Goal: Task Accomplishment & Management: Manage account settings

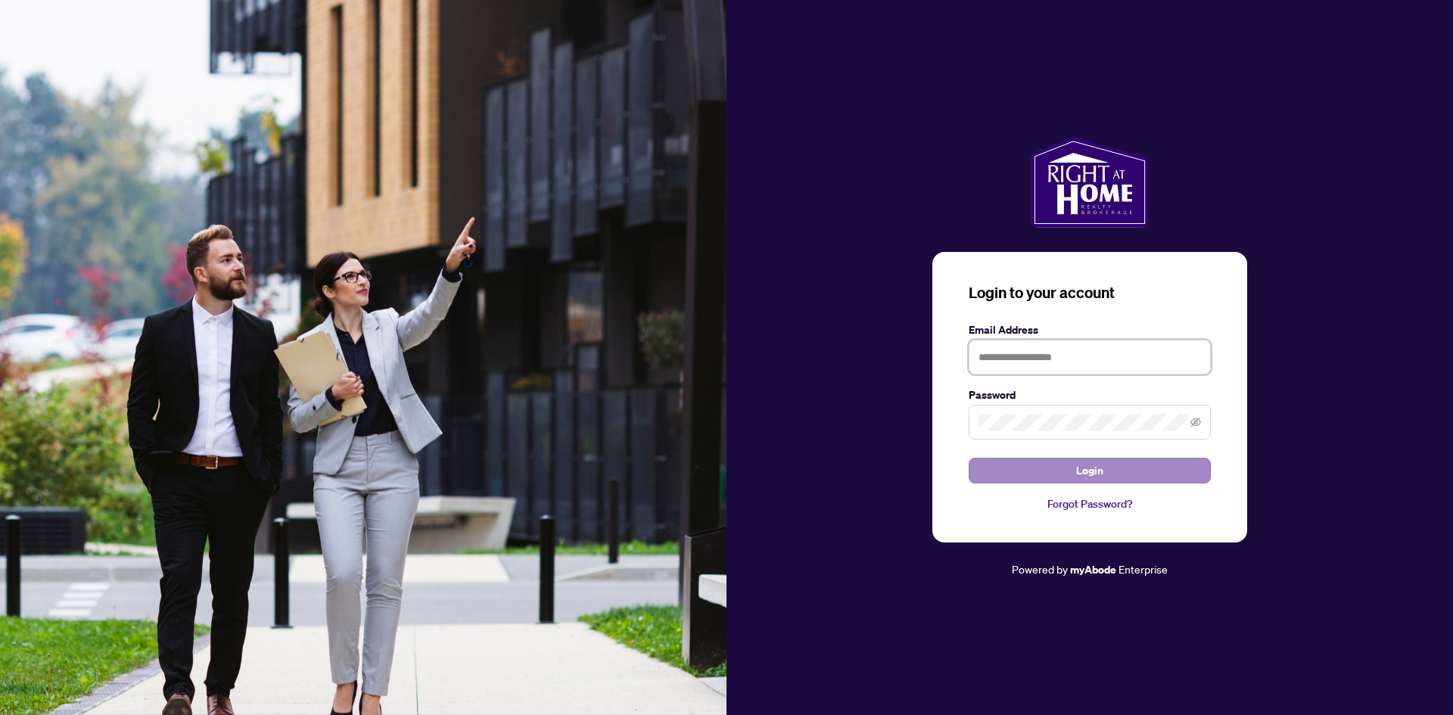
type input "**********"
click at [1055, 463] on button "Login" at bounding box center [1090, 471] width 242 height 26
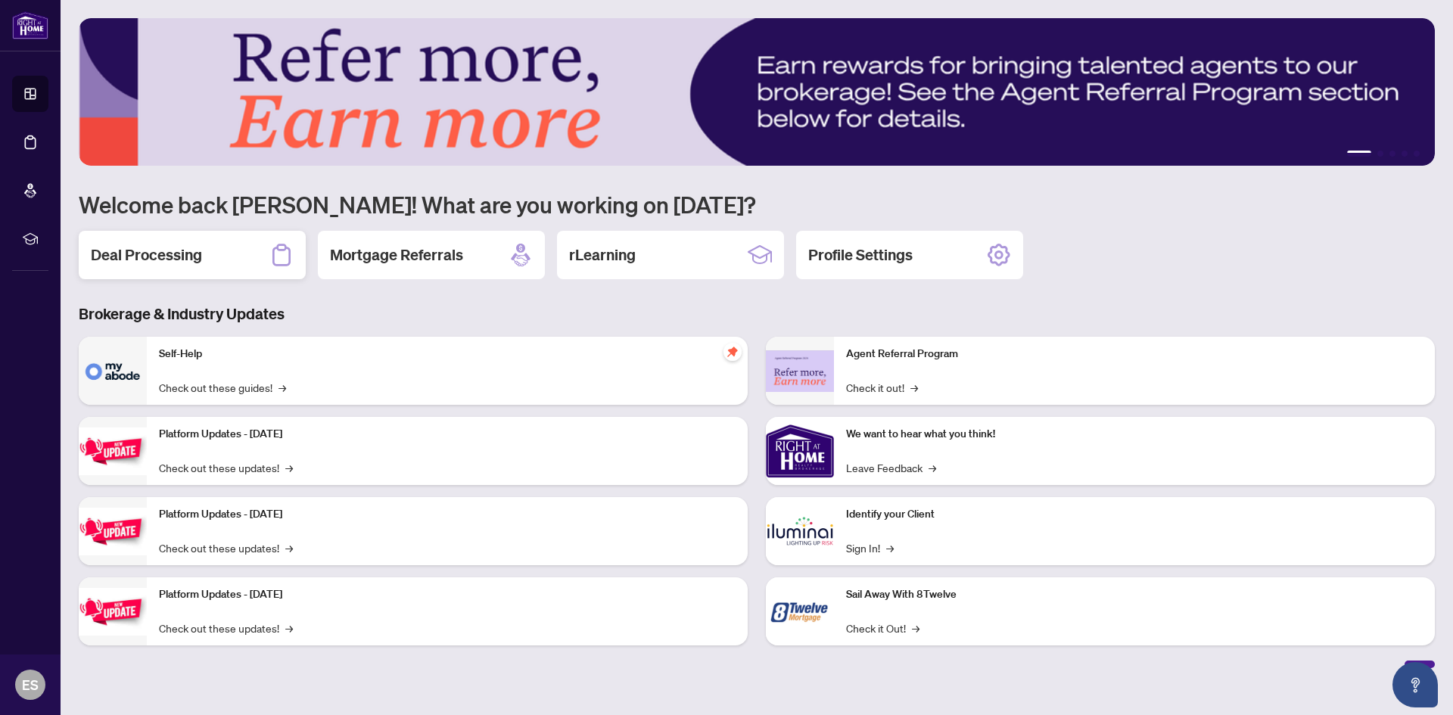
click at [166, 270] on div "Deal Processing" at bounding box center [192, 255] width 227 height 48
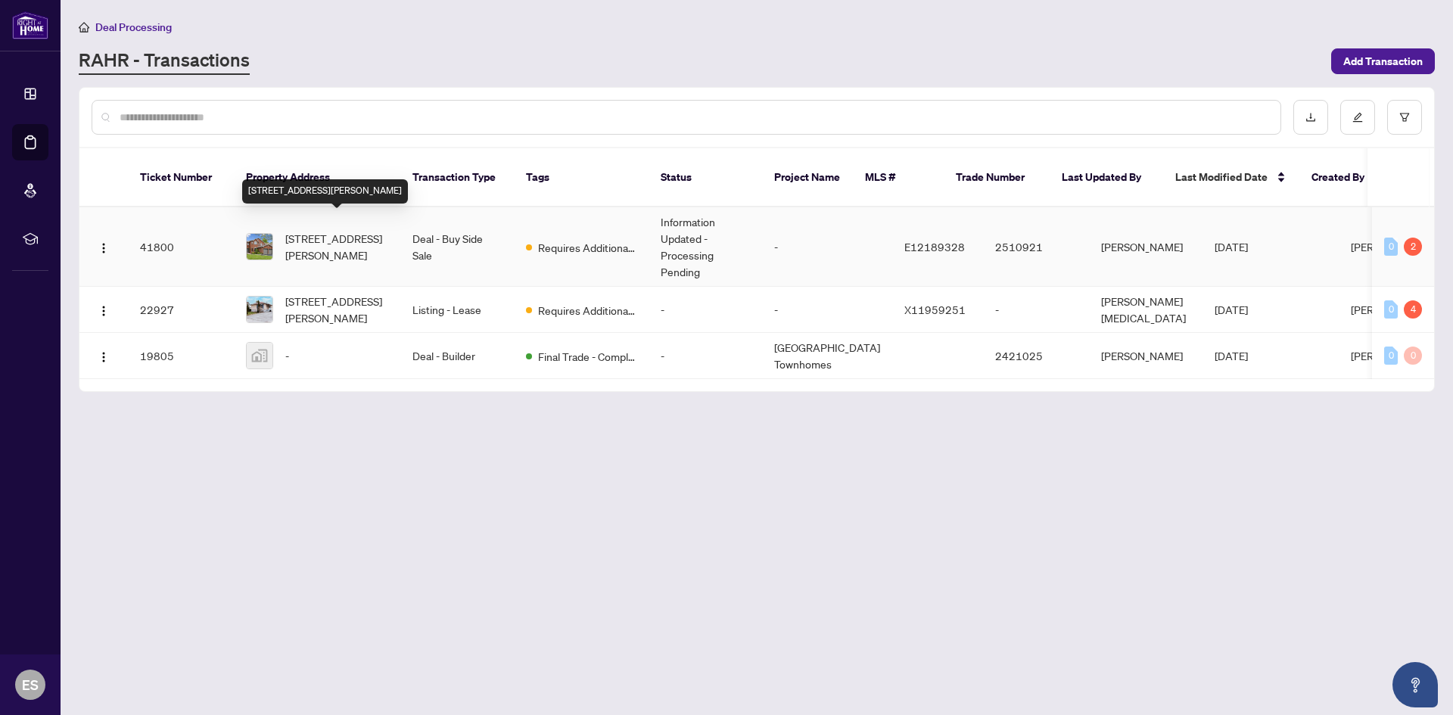
click at [319, 232] on span "[STREET_ADDRESS][PERSON_NAME]" at bounding box center [336, 246] width 103 height 33
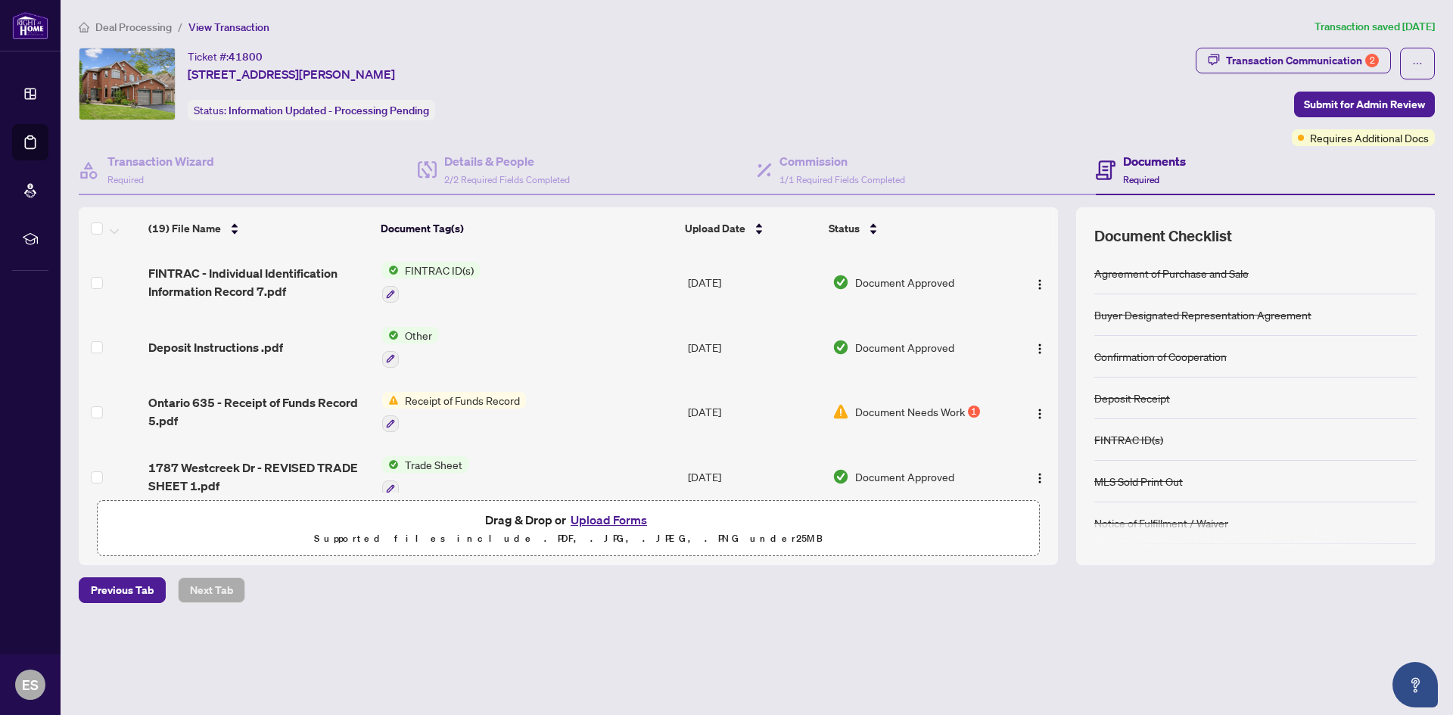
click at [898, 412] on span "Document Needs Work" at bounding box center [910, 411] width 110 height 17
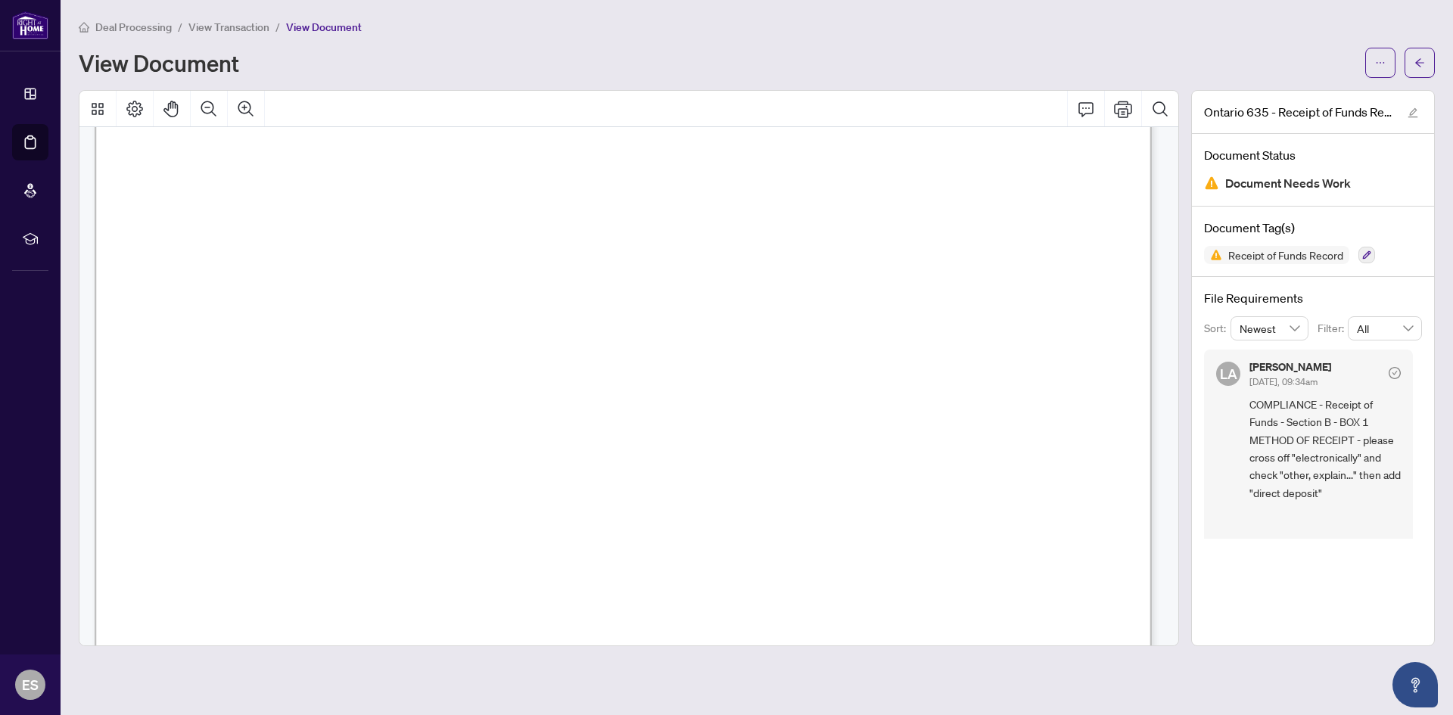
scroll to position [1892, 0]
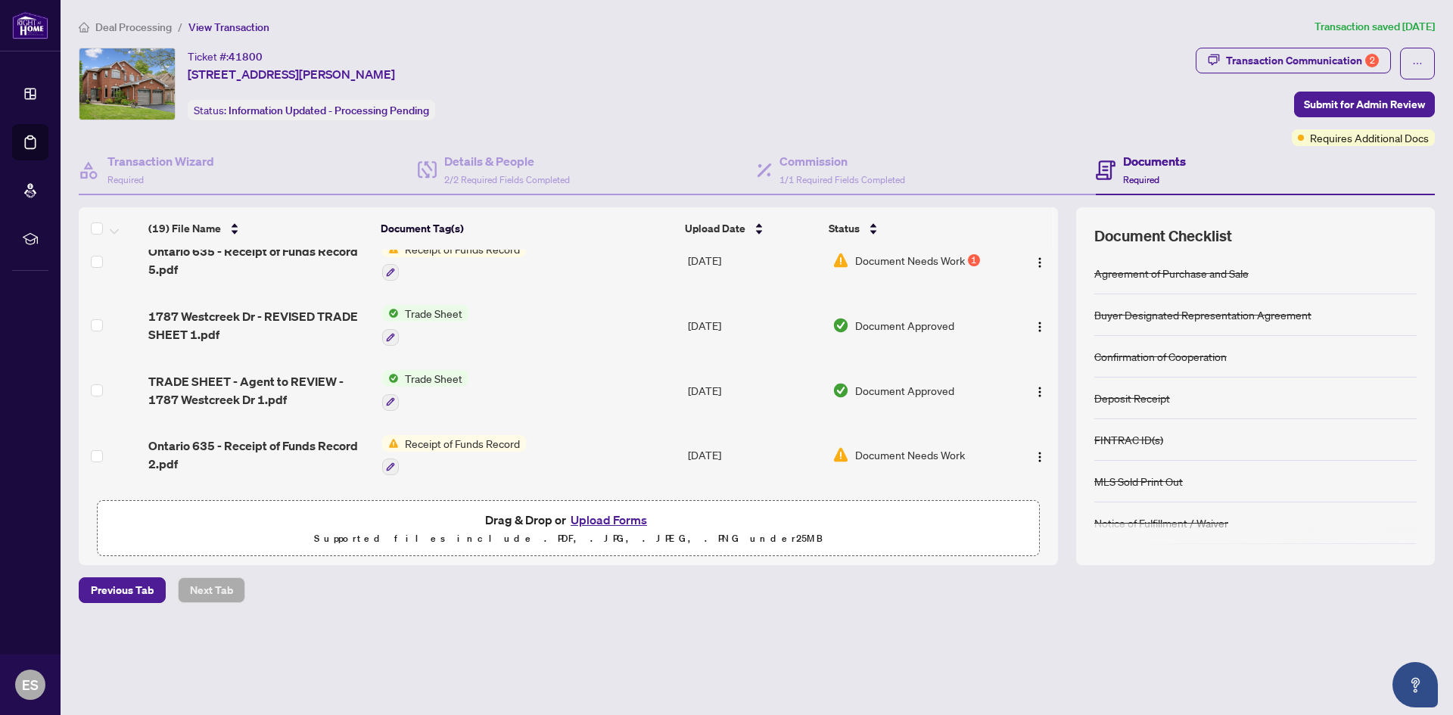
scroll to position [227, 0]
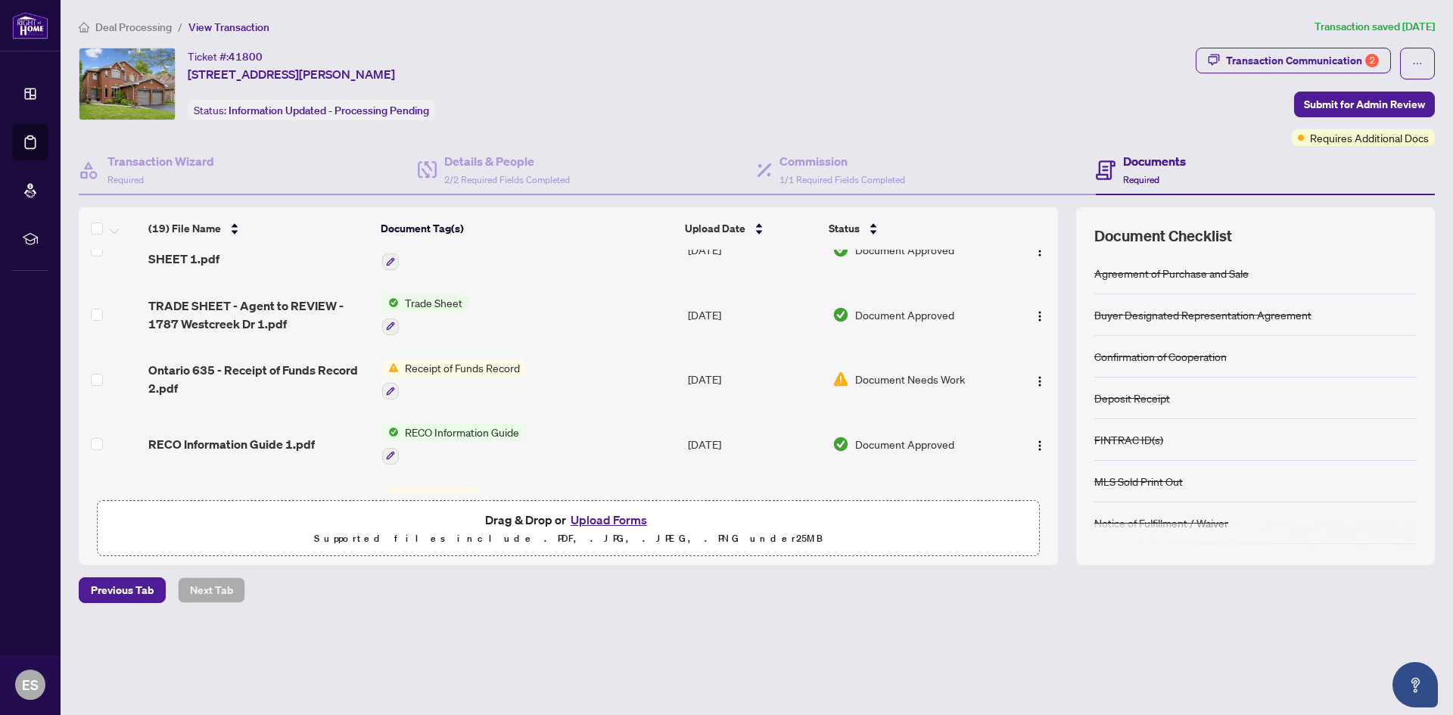
click at [929, 372] on span "Document Needs Work" at bounding box center [910, 379] width 110 height 17
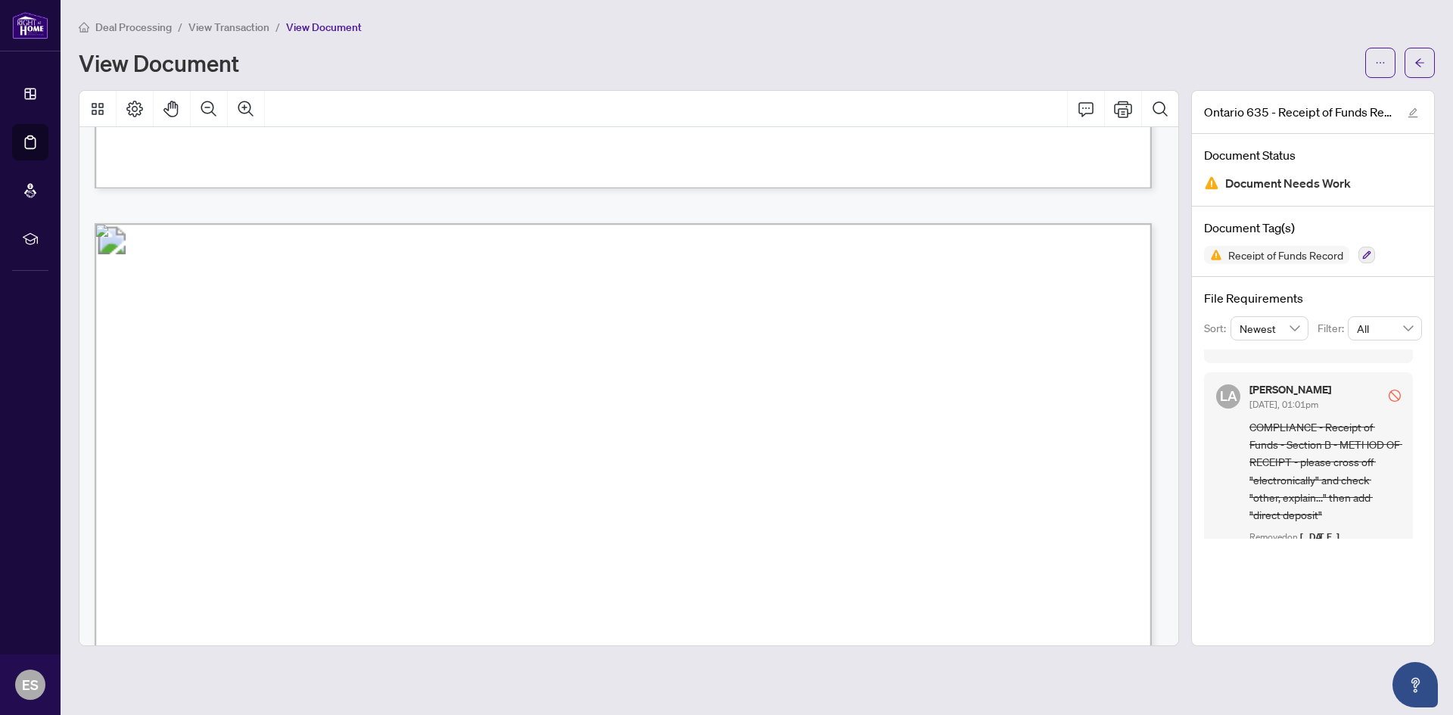
scroll to position [691, 0]
click at [1410, 69] on button "button" at bounding box center [1419, 63] width 30 height 30
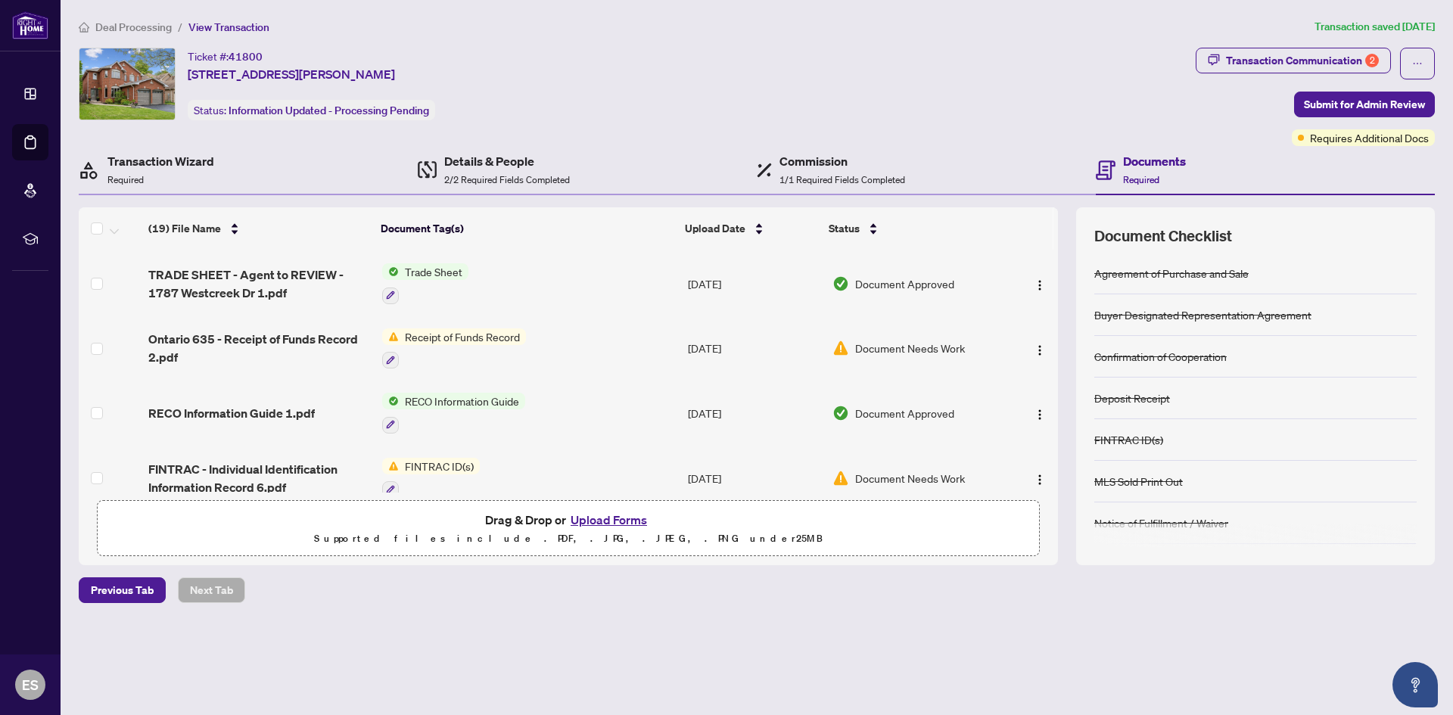
scroll to position [227, 0]
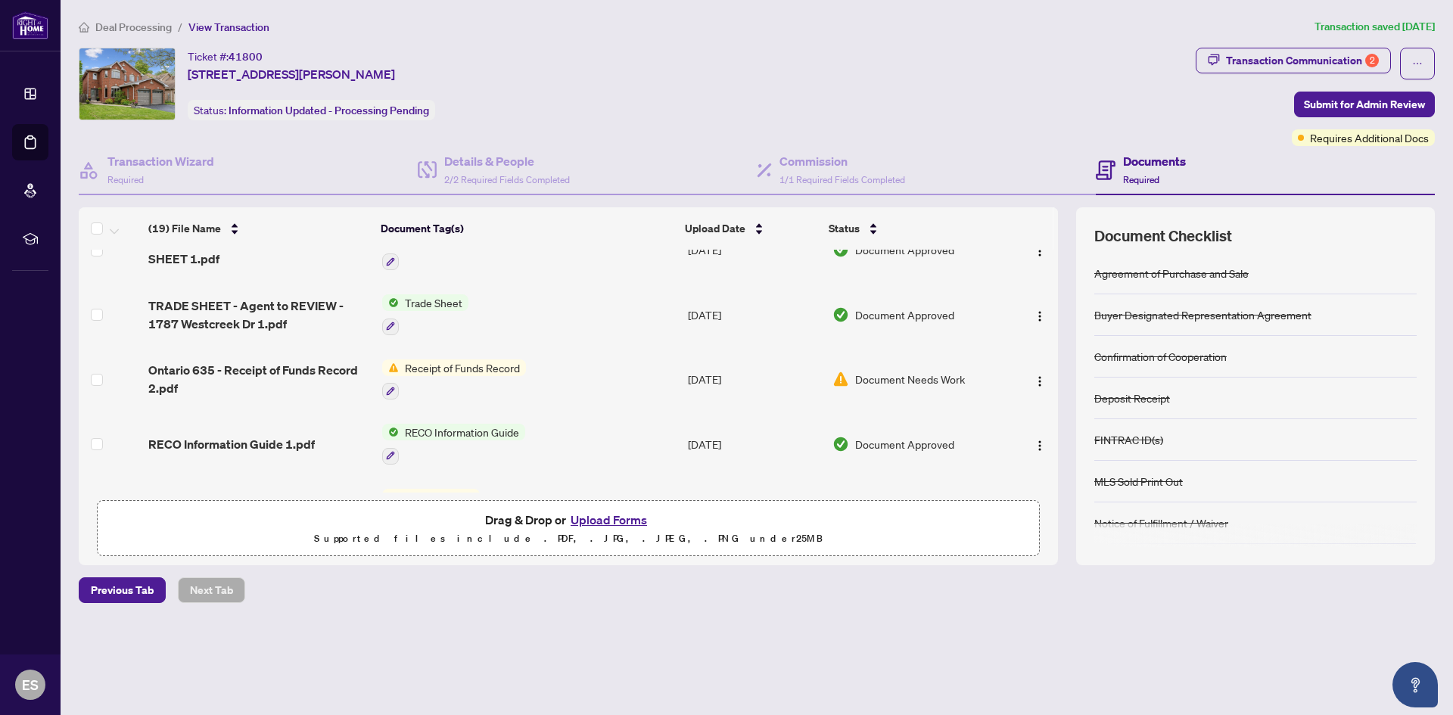
click at [918, 375] on span "Document Needs Work" at bounding box center [910, 379] width 110 height 17
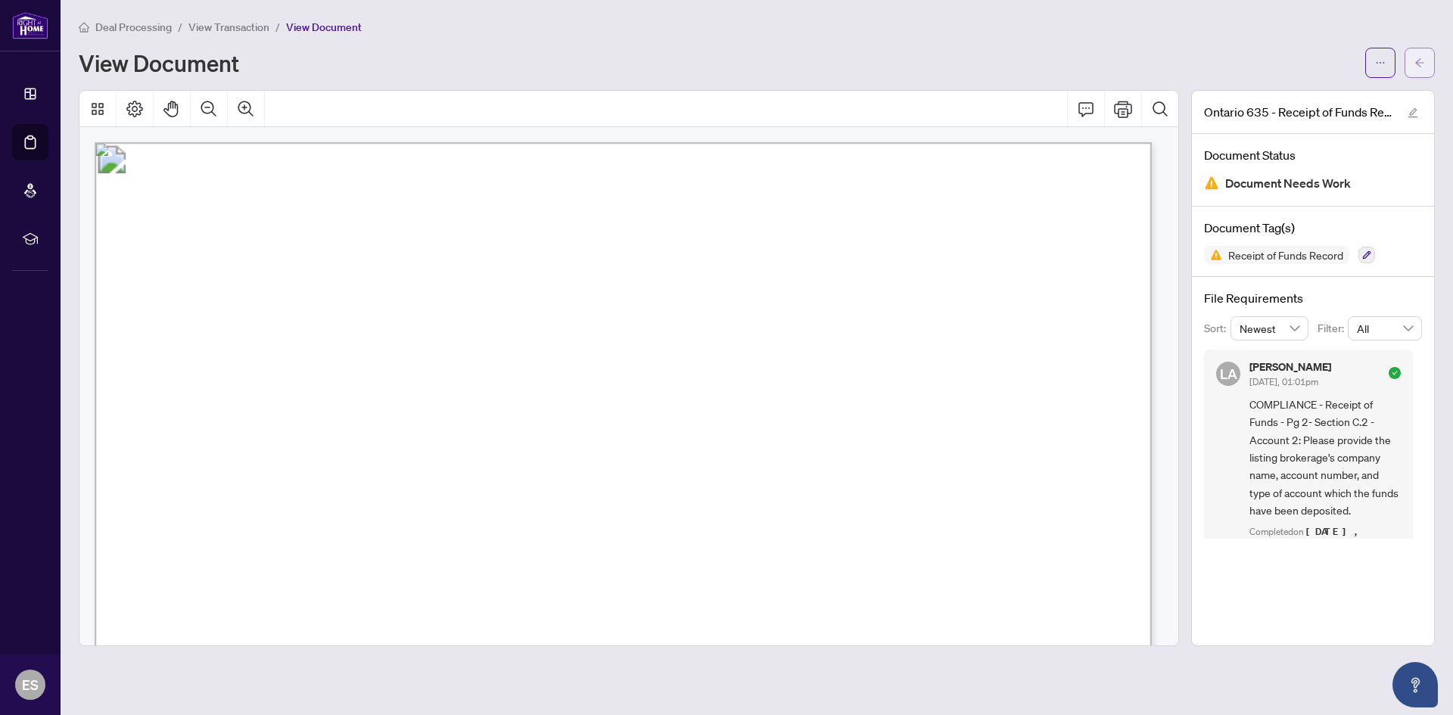
click at [1421, 64] on icon "arrow-left" at bounding box center [1419, 63] width 11 height 11
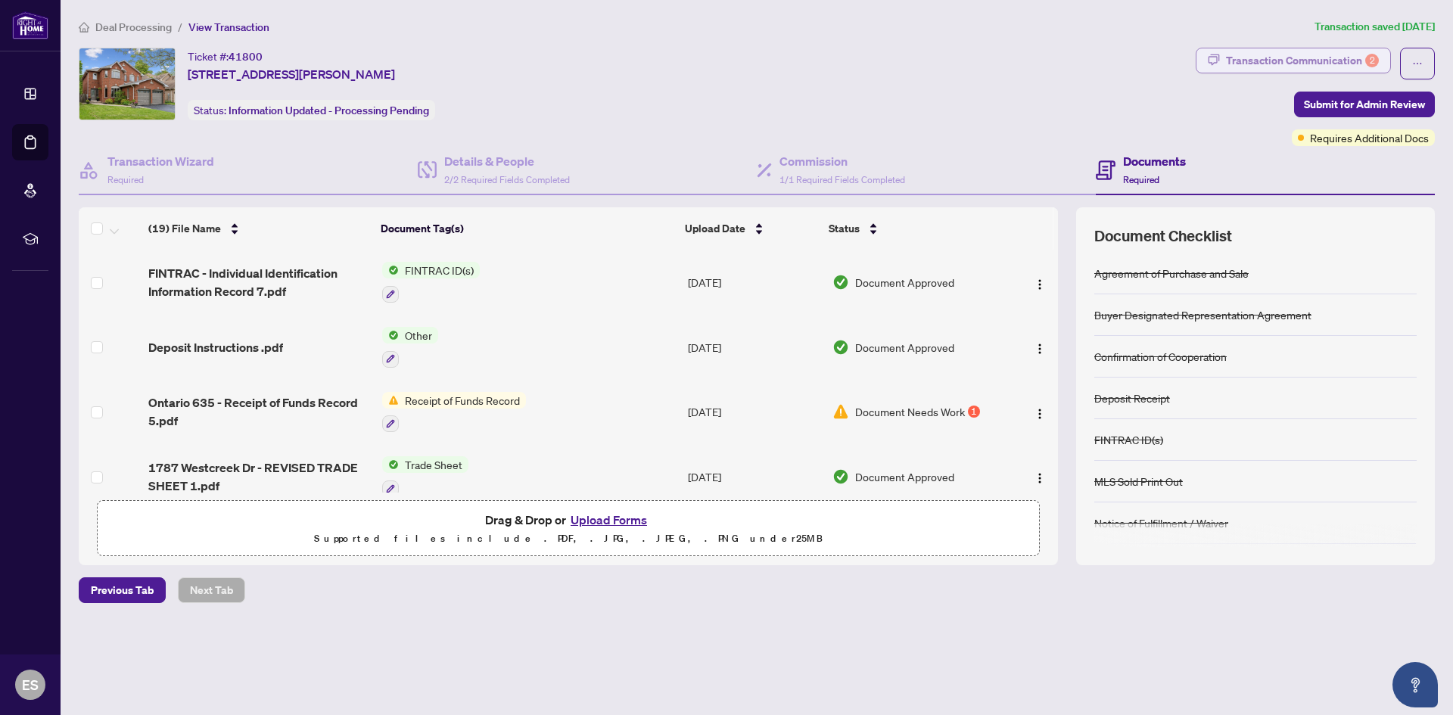
click at [1270, 54] on div "Transaction Communication 2" at bounding box center [1302, 60] width 153 height 24
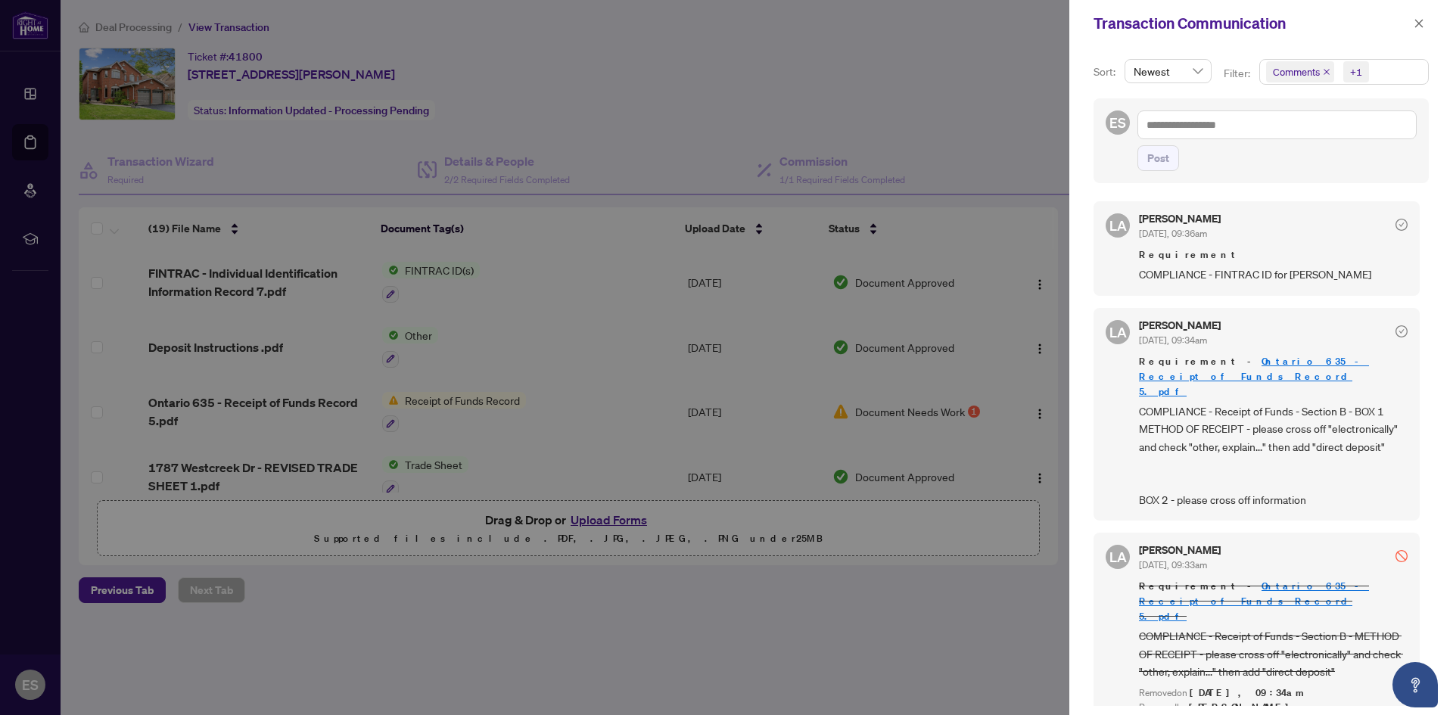
click at [925, 110] on div at bounding box center [726, 357] width 1453 height 715
click at [1419, 25] on icon "close" at bounding box center [1418, 23] width 11 height 11
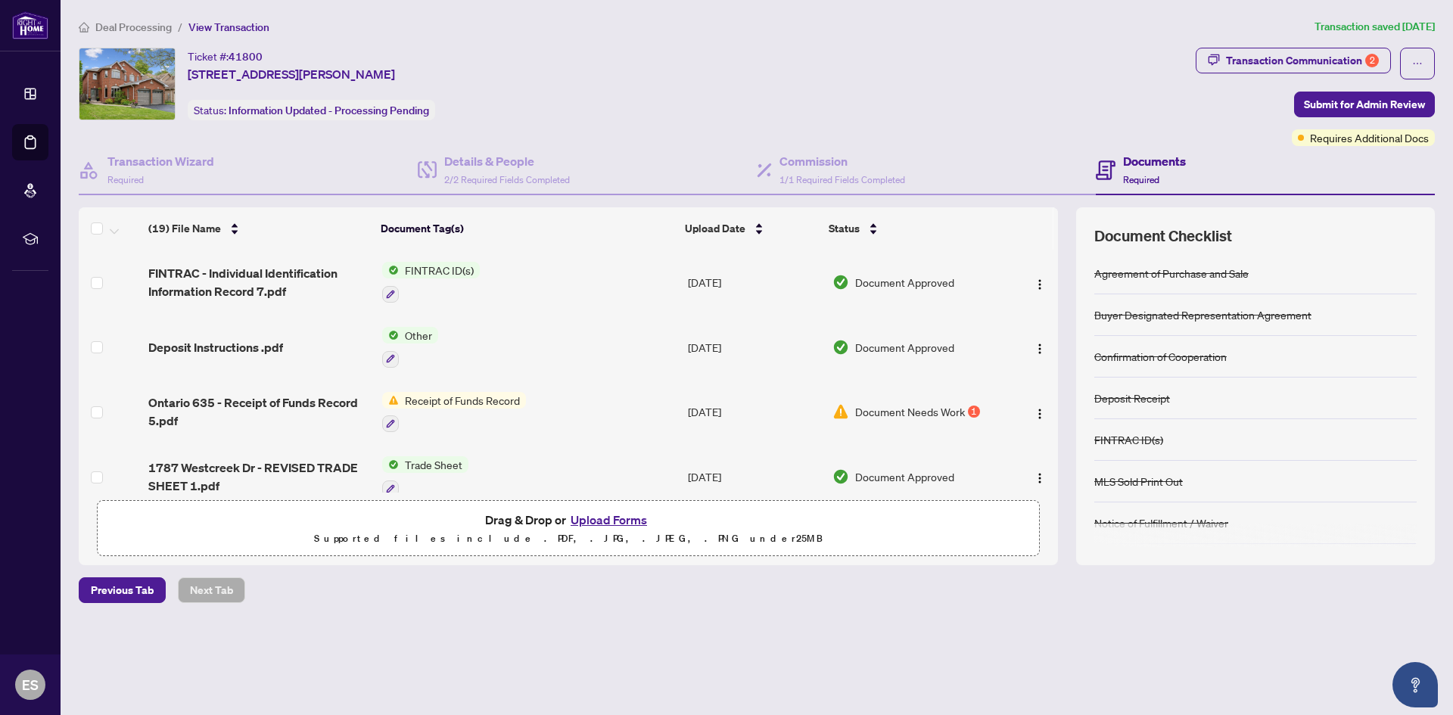
click at [1159, 493] on div "MLS Sold Print Out" at bounding box center [1255, 482] width 322 height 42
